Goal: Communication & Community: Share content

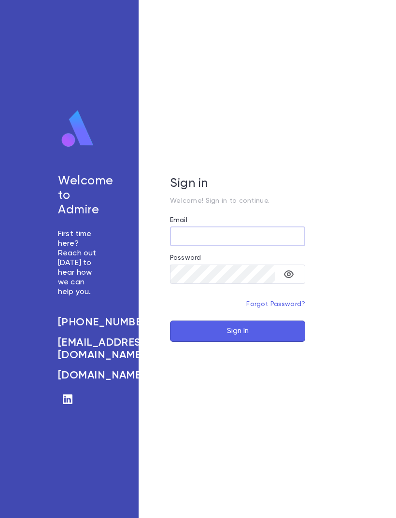
type input "**********"
click at [238, 342] on button "Sign In" at bounding box center [237, 331] width 135 height 21
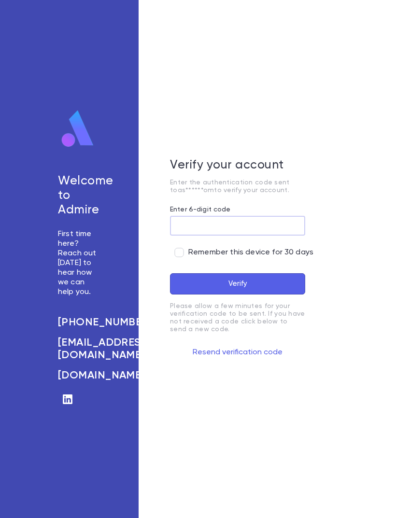
click at [256, 235] on input "Enter 6-digit code" at bounding box center [237, 225] width 135 height 19
type input "******"
click at [255, 295] on button "Verify" at bounding box center [237, 283] width 135 height 21
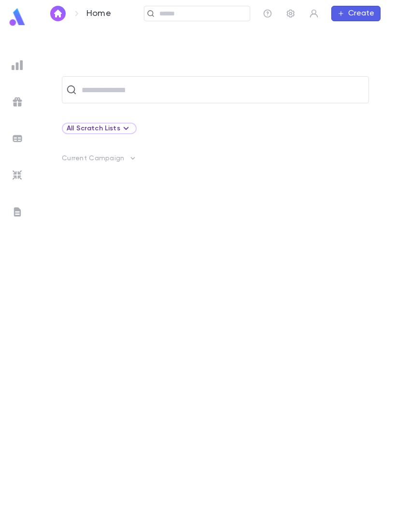
click at [21, 212] on img at bounding box center [18, 212] width 12 height 12
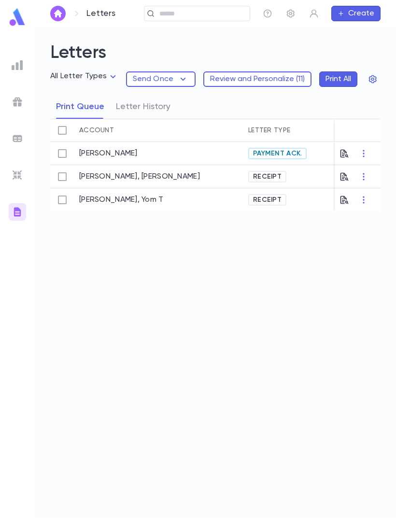
click at [348, 200] on icon "button" at bounding box center [344, 200] width 10 height 10
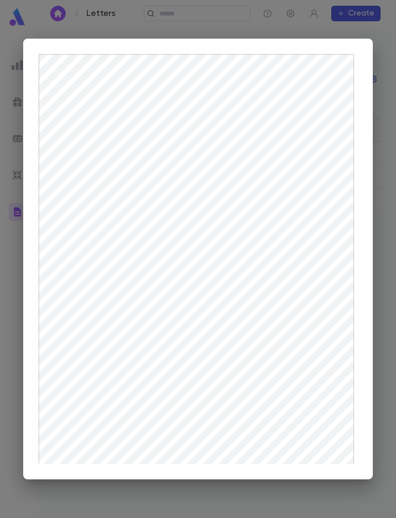
click at [379, 286] on div at bounding box center [198, 259] width 396 height 518
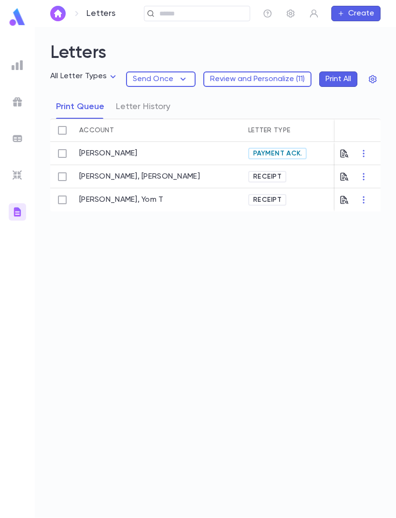
click at [365, 202] on icon "button" at bounding box center [364, 200] width 10 height 10
click at [342, 199] on div at bounding box center [198, 259] width 396 height 518
click at [274, 197] on span "Receipt" at bounding box center [267, 200] width 36 height 8
click at [344, 199] on icon "button" at bounding box center [344, 200] width 10 height 10
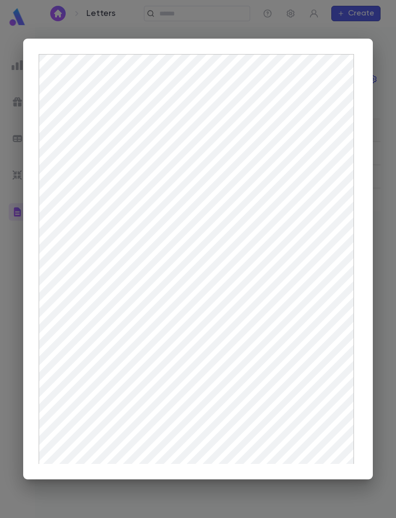
click at [11, 403] on div at bounding box center [198, 259] width 396 height 518
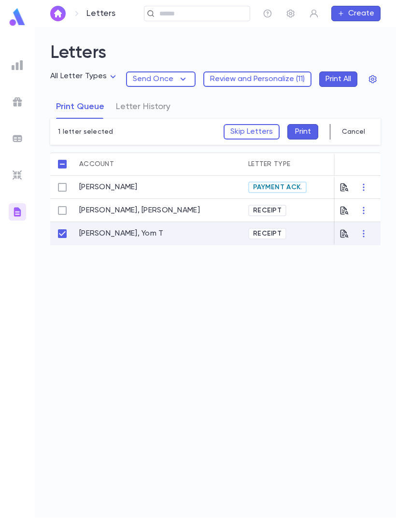
click at [349, 234] on icon "button" at bounding box center [344, 234] width 10 height 10
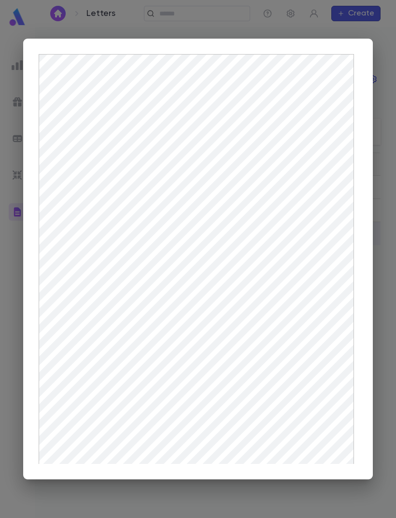
click at [375, 115] on div at bounding box center [198, 259] width 396 height 518
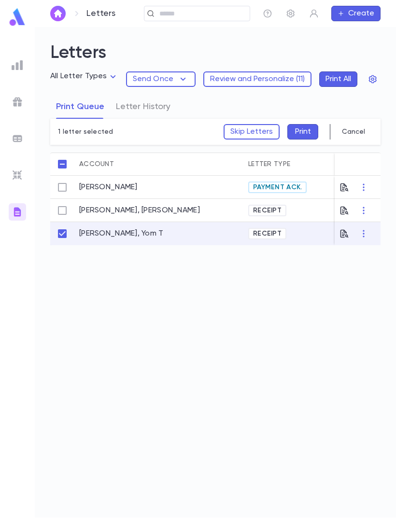
click at [365, 234] on icon "button" at bounding box center [364, 234] width 10 height 10
click at [352, 249] on li "Print" at bounding box center [363, 252] width 55 height 15
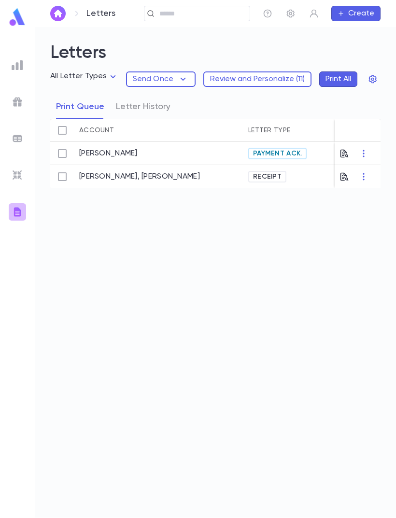
click at [21, 210] on img at bounding box center [18, 212] width 12 height 12
click at [17, 70] on img at bounding box center [18, 65] width 12 height 12
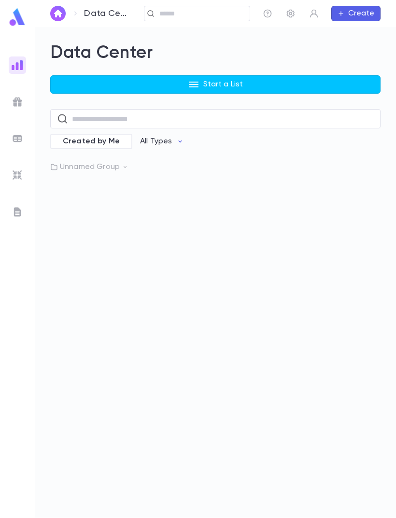
click at [18, 105] on img at bounding box center [18, 102] width 12 height 12
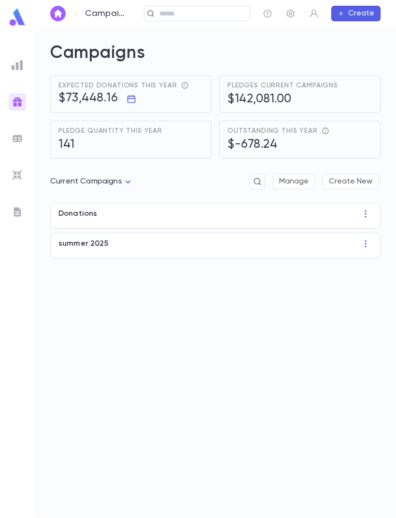
click at [17, 140] on img at bounding box center [18, 139] width 12 height 12
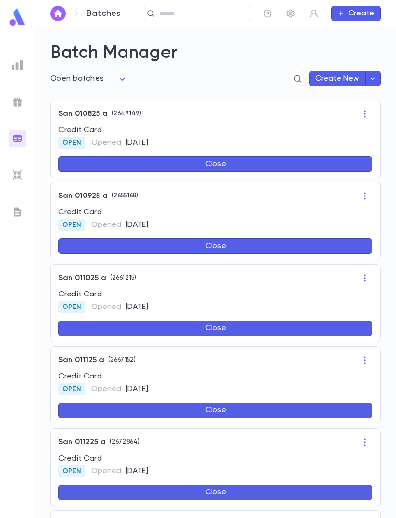
click at [18, 107] on img at bounding box center [18, 102] width 12 height 12
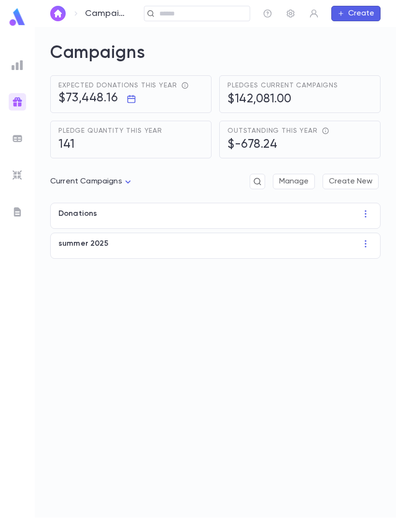
click at [21, 64] on img at bounding box center [18, 65] width 12 height 12
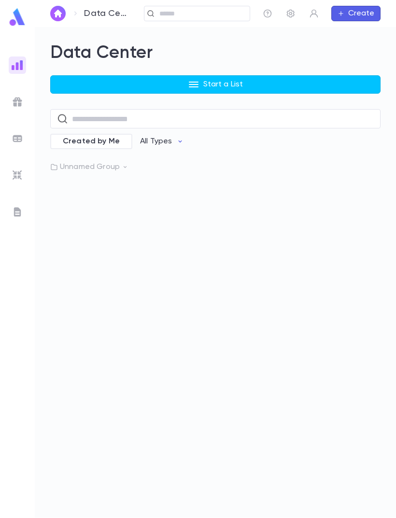
click at [180, 114] on input "text" at bounding box center [223, 119] width 302 height 19
type input "*"
click at [258, 76] on button "Start a List" at bounding box center [215, 84] width 330 height 18
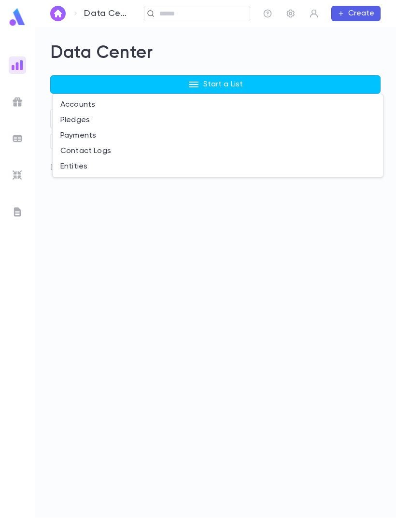
click at [102, 138] on li "Payments" at bounding box center [218, 135] width 330 height 15
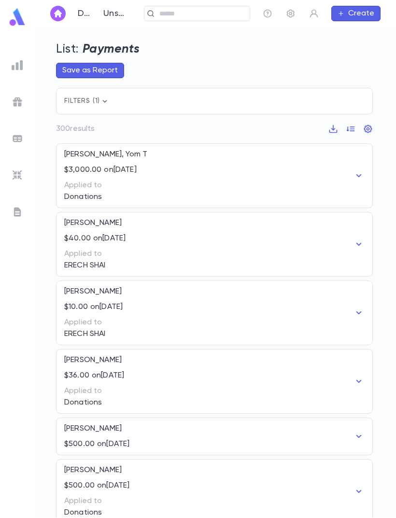
click at [358, 177] on icon "button" at bounding box center [359, 176] width 12 height 12
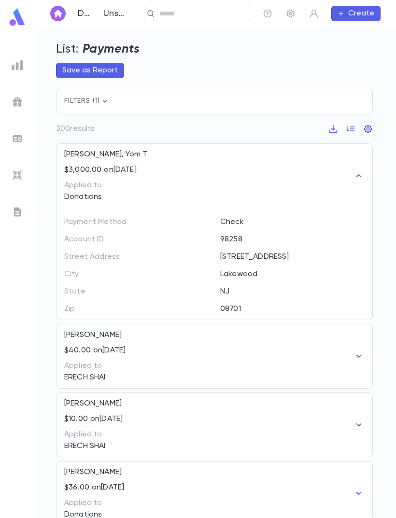
click at [163, 169] on div "$3,000.00 on [DATE]" at bounding box center [161, 166] width 194 height 15
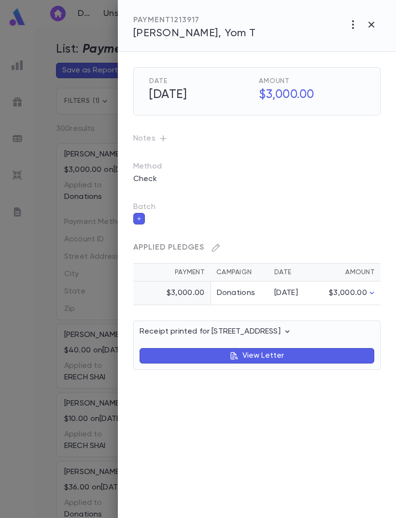
click at [299, 354] on button "View Letter" at bounding box center [257, 355] width 235 height 15
click at [266, 356] on p "View Letter" at bounding box center [263, 356] width 42 height 10
click at [261, 356] on p "View Letter" at bounding box center [263, 356] width 42 height 10
click at [238, 355] on icon "button" at bounding box center [234, 355] width 9 height 9
click at [282, 331] on icon "button" at bounding box center [287, 332] width 10 height 10
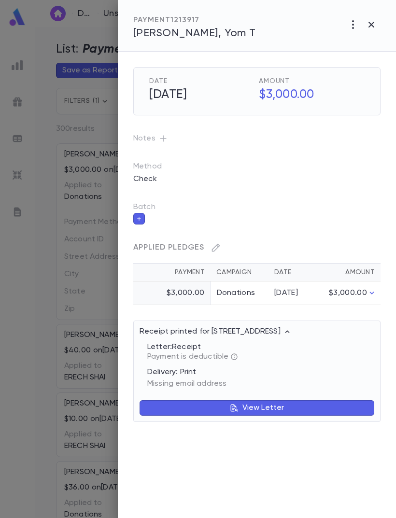
click at [268, 411] on p "View Letter" at bounding box center [263, 408] width 42 height 10
click at [267, 407] on p "View Letter" at bounding box center [263, 408] width 42 height 10
click at [223, 407] on button "View Letter" at bounding box center [257, 407] width 235 height 15
click at [222, 404] on button "View Letter" at bounding box center [257, 407] width 235 height 15
click at [184, 249] on span "Applied Pledges" at bounding box center [168, 248] width 71 height 8
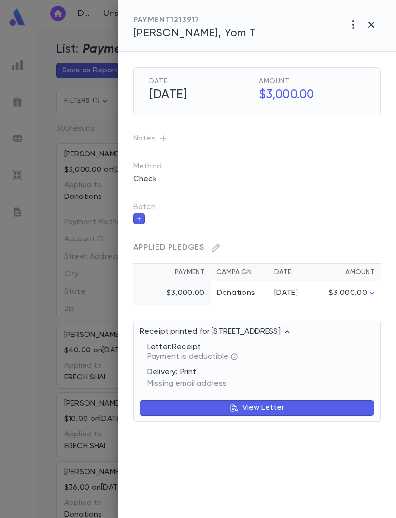
click at [370, 295] on icon "button" at bounding box center [372, 293] width 10 height 10
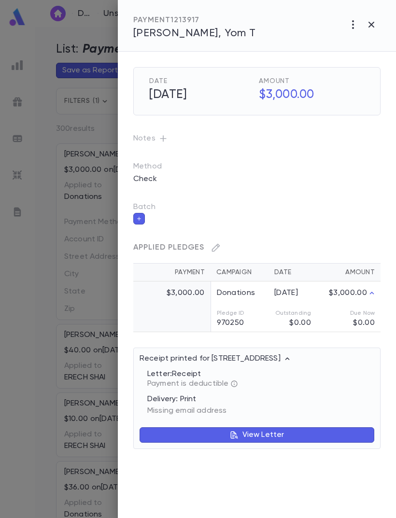
click at [279, 425] on div "View Letter" at bounding box center [257, 429] width 235 height 27
click at [218, 385] on div "Payment is deductible" at bounding box center [260, 384] width 227 height 10
click at [233, 433] on icon "button" at bounding box center [234, 435] width 9 height 9
click at [220, 434] on button "View Letter" at bounding box center [257, 434] width 235 height 15
click at [197, 405] on div "Missing email address" at bounding box center [260, 410] width 227 height 12
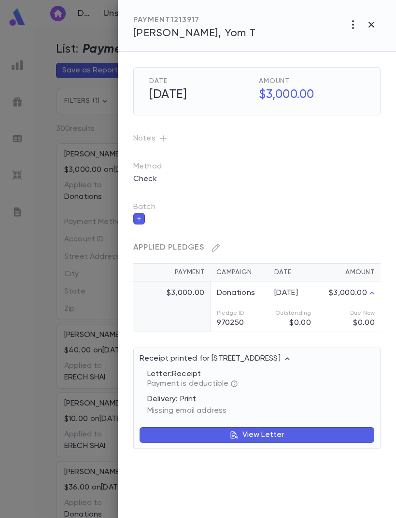
click at [377, 24] on button "button" at bounding box center [371, 24] width 18 height 18
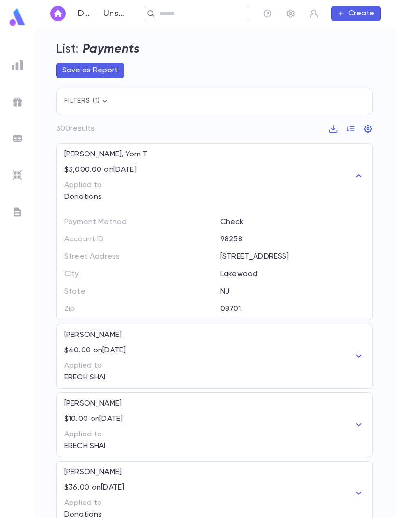
click at [223, 173] on div "$3,000.00 on [DATE]" at bounding box center [161, 166] width 194 height 15
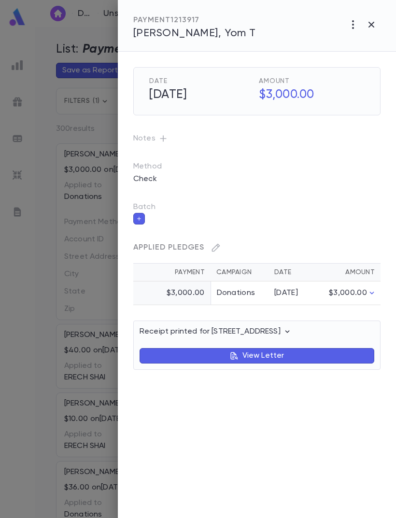
click at [178, 30] on span "[PERSON_NAME], Yom T" at bounding box center [194, 33] width 123 height 11
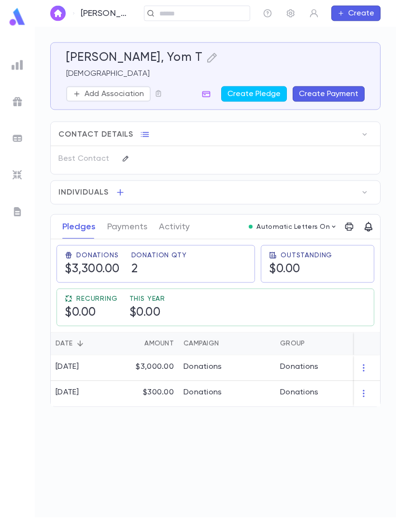
scroll to position [30, 0]
click at [361, 363] on icon "button" at bounding box center [364, 368] width 10 height 10
click at [297, 336] on div at bounding box center [198, 259] width 396 height 518
click at [253, 355] on div "Donations" at bounding box center [227, 368] width 97 height 26
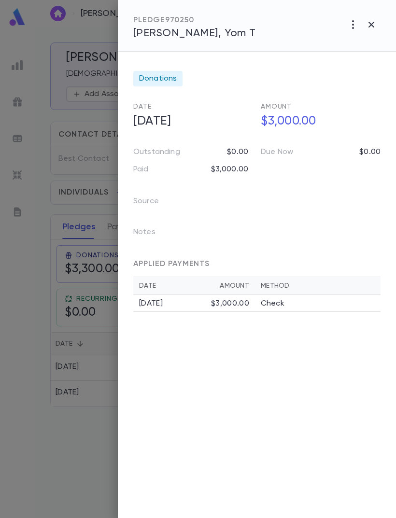
click at [317, 302] on div "Check" at bounding box center [318, 304] width 114 height 10
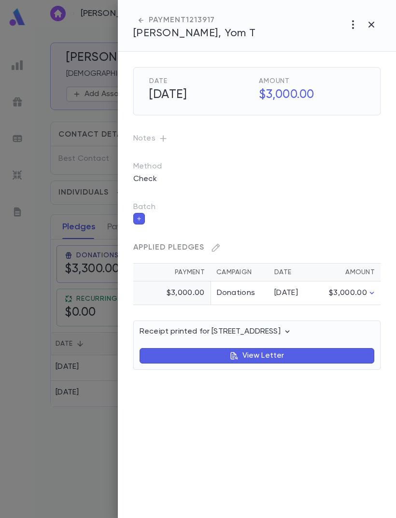
click at [323, 352] on button "View Letter" at bounding box center [257, 355] width 235 height 15
click at [251, 360] on p "View Letter" at bounding box center [263, 356] width 42 height 10
click at [250, 356] on p "View Letter" at bounding box center [263, 356] width 42 height 10
click at [257, 353] on p "View Letter" at bounding box center [263, 356] width 42 height 10
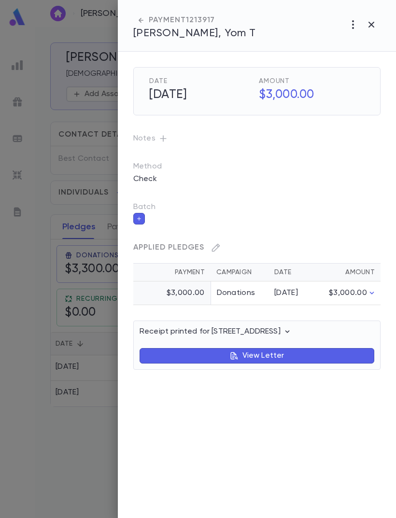
click at [13, 203] on div at bounding box center [198, 259] width 396 height 518
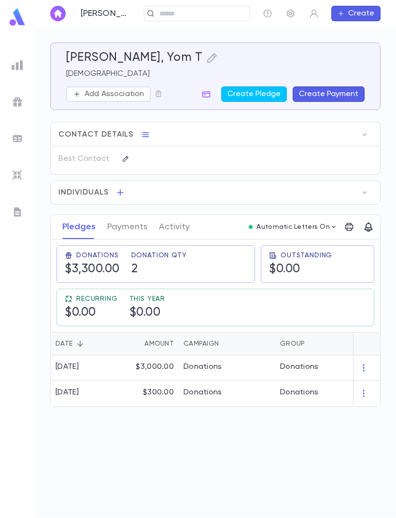
click at [18, 212] on img at bounding box center [18, 212] width 12 height 12
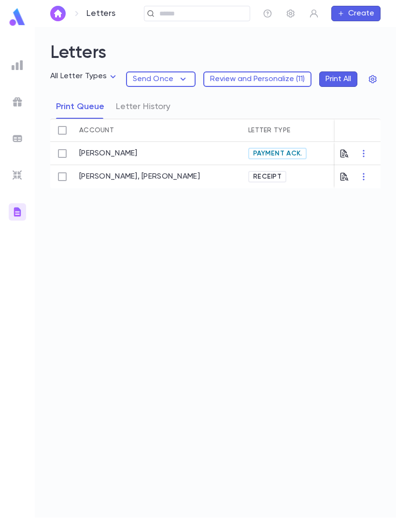
click at [147, 95] on button "Letter History" at bounding box center [143, 107] width 55 height 24
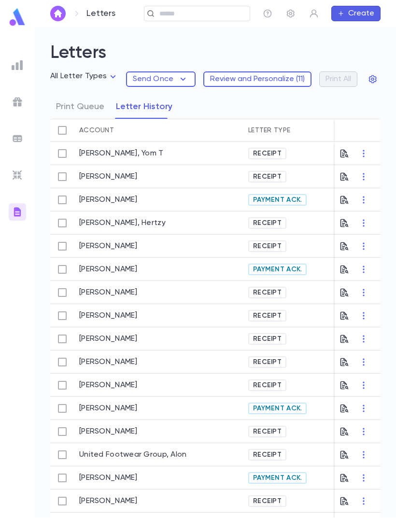
click at [203, 142] on div "[PERSON_NAME], Yom T" at bounding box center [158, 153] width 169 height 23
click at [226, 142] on div "[PERSON_NAME], Yom T" at bounding box center [158, 153] width 169 height 23
click at [275, 150] on span "Receipt" at bounding box center [267, 154] width 36 height 8
click at [347, 149] on icon "button" at bounding box center [344, 154] width 10 height 10
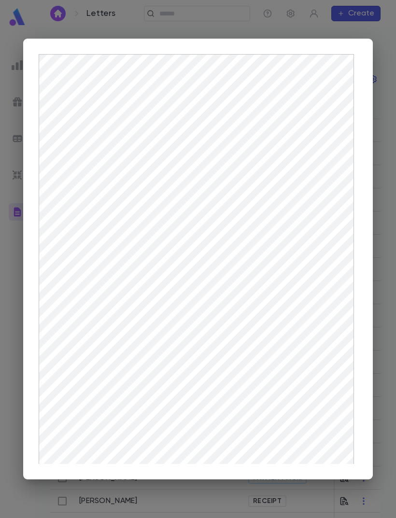
click at [385, 197] on div at bounding box center [198, 259] width 396 height 518
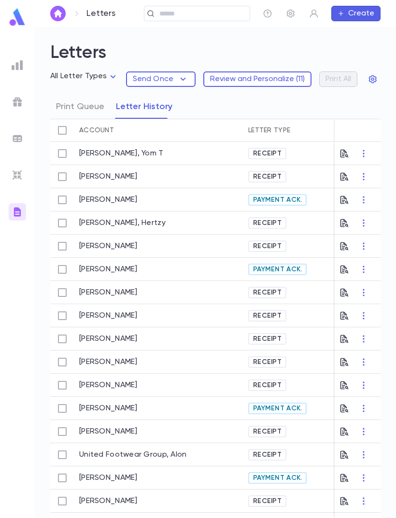
click at [364, 149] on icon "button" at bounding box center [364, 154] width 10 height 10
click at [373, 158] on li "Email" at bounding box center [372, 157] width 34 height 15
click at [168, 142] on div "[PERSON_NAME], Yom T" at bounding box center [158, 153] width 169 height 23
click at [126, 149] on link "[PERSON_NAME], Yom T" at bounding box center [121, 154] width 84 height 10
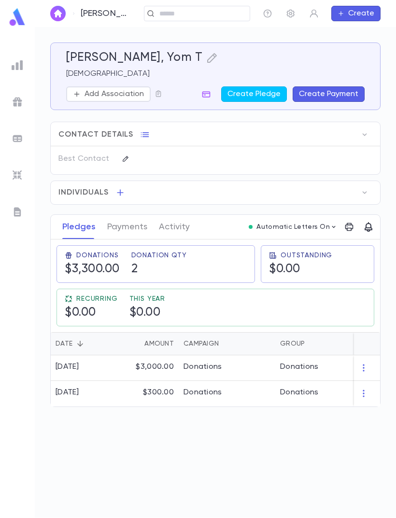
click at [206, 55] on icon "button" at bounding box center [212, 58] width 12 height 12
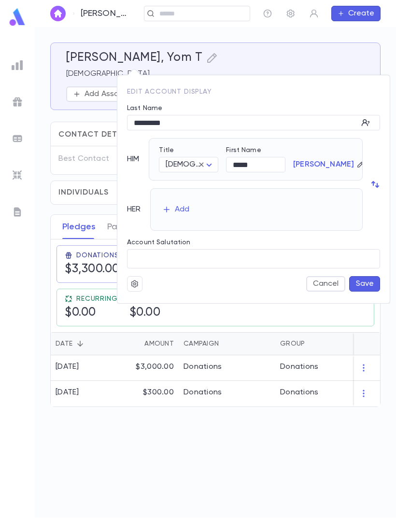
click at [40, 234] on div at bounding box center [198, 259] width 396 height 518
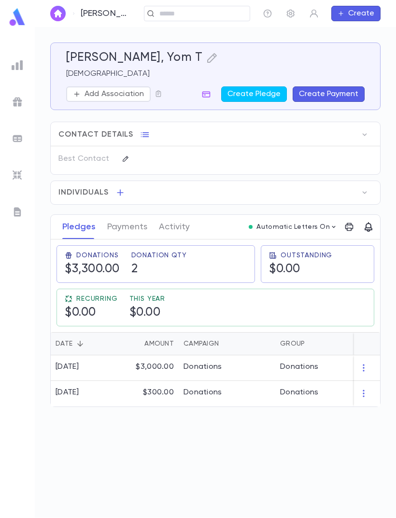
click at [141, 128] on button "button" at bounding box center [144, 134] width 15 height 15
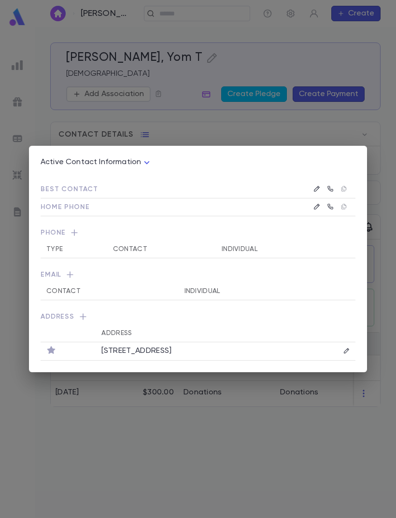
click at [66, 273] on icon "button" at bounding box center [70, 275] width 10 height 10
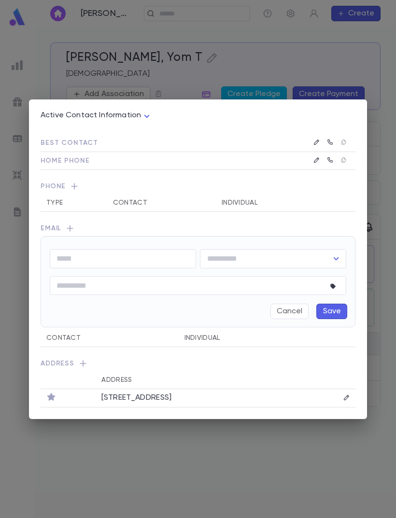
click at [109, 221] on div "Best Contact Home Phone Phone Type Contact Individual Email ​ ​ * ​ Cancel Save…" at bounding box center [198, 267] width 315 height 279
click at [110, 260] on input "text" at bounding box center [123, 258] width 146 height 19
type input "**********"
click at [339, 309] on button "Save" at bounding box center [331, 311] width 31 height 15
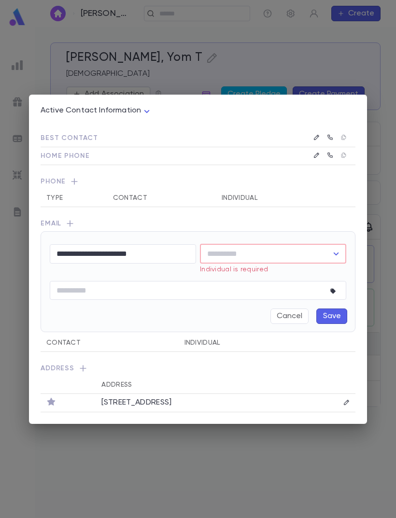
click at [342, 251] on button "Open" at bounding box center [336, 254] width 14 height 14
click at [311, 276] on li "Rabbi Yom T Schreiber" at bounding box center [273, 274] width 146 height 15
type input "**********"
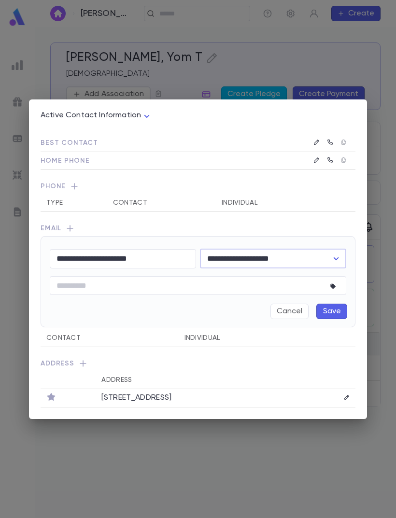
click at [337, 309] on button "Save" at bounding box center [331, 311] width 31 height 15
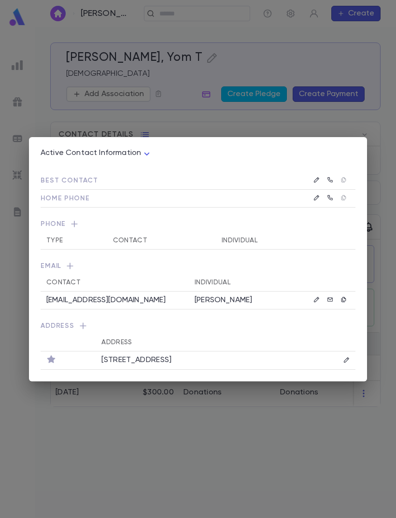
click at [242, 441] on div "Active Contact Information **** Best Contact Home Phone Phone Type Contact Indi…" at bounding box center [198, 259] width 396 height 518
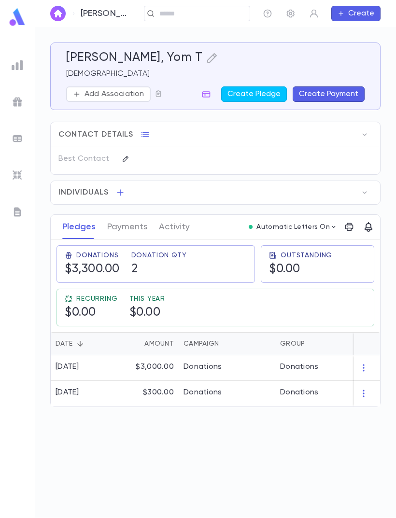
click at [364, 368] on icon "button" at bounding box center [363, 368] width 1 height 7
click at [280, 368] on div at bounding box center [198, 259] width 396 height 518
click at [16, 209] on img at bounding box center [18, 212] width 12 height 12
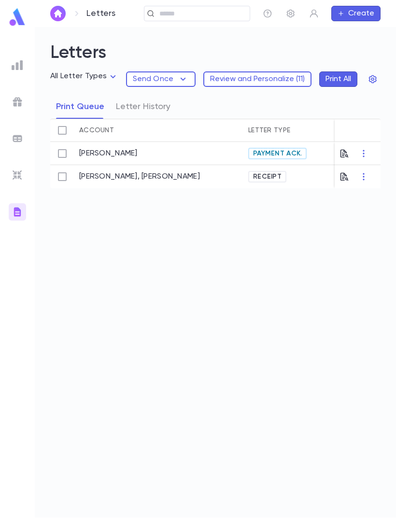
click at [154, 103] on button "Letter History" at bounding box center [143, 107] width 55 height 24
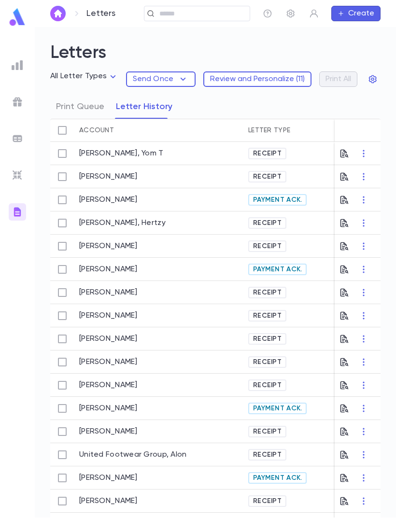
click at [362, 154] on icon "button" at bounding box center [364, 154] width 10 height 10
click at [372, 187] on li "Email" at bounding box center [372, 187] width 34 height 15
